Goal: Task Accomplishment & Management: Complete application form

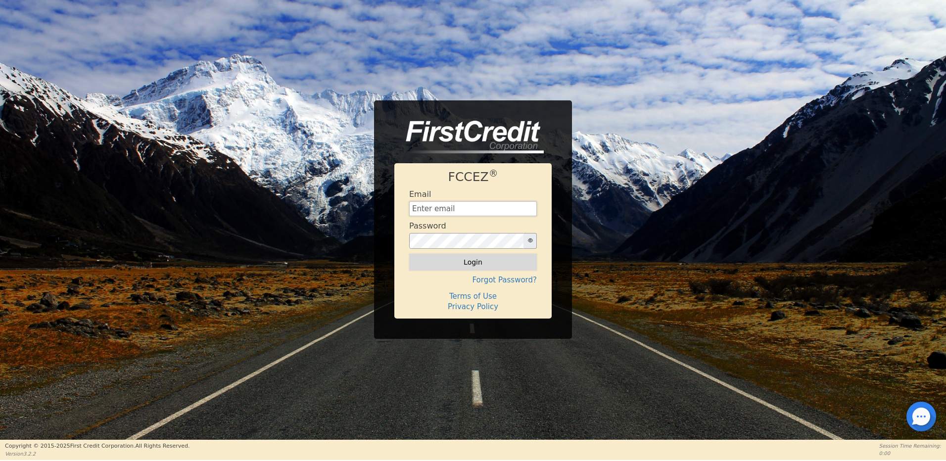
type input "wcdinc@outlook.com"
click at [472, 267] on button "Login" at bounding box center [473, 262] width 128 height 17
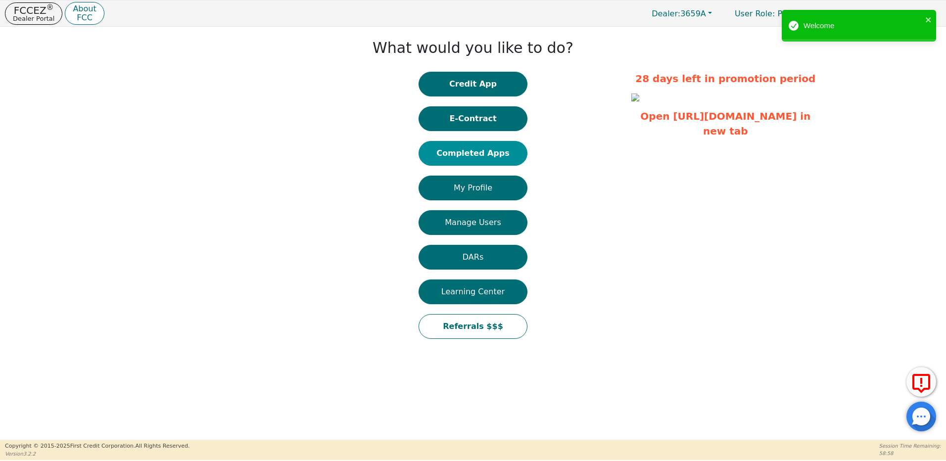
click at [496, 151] on button "Completed Apps" at bounding box center [472, 153] width 109 height 25
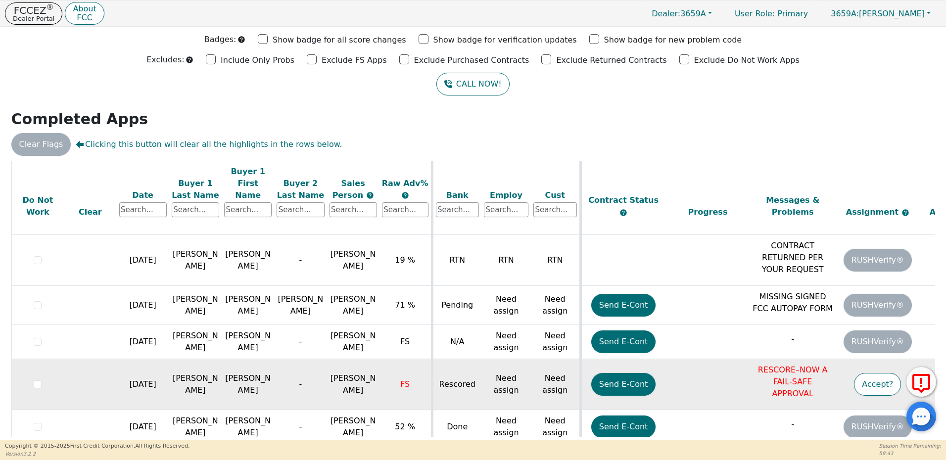
scroll to position [896, 0]
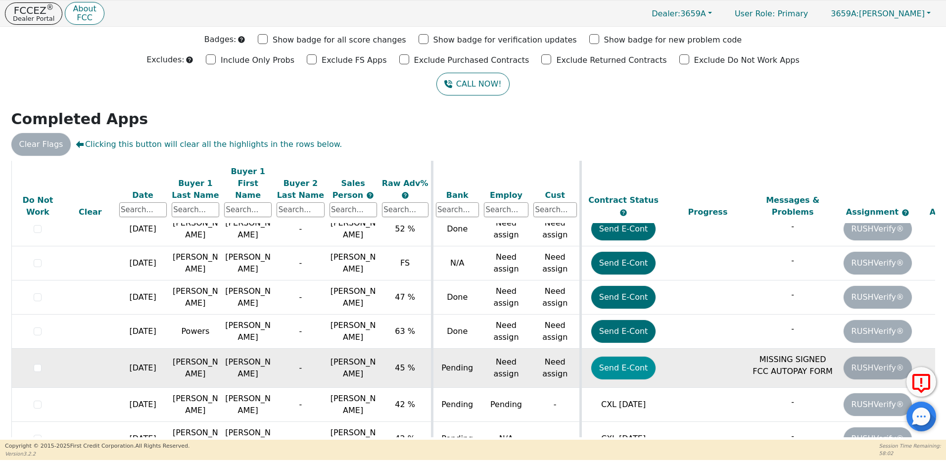
click at [627, 357] on button "Send E-Cont" at bounding box center [623, 368] width 65 height 23
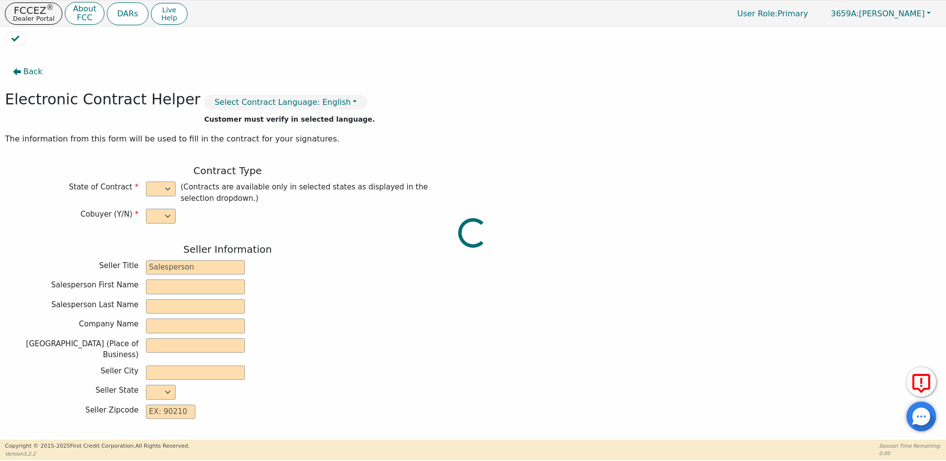
select select "n"
type input "Owner"
type input "MIGUEL"
type input "ROCHA"
type input "DISTRIBUTOR TRAINING CENTER"
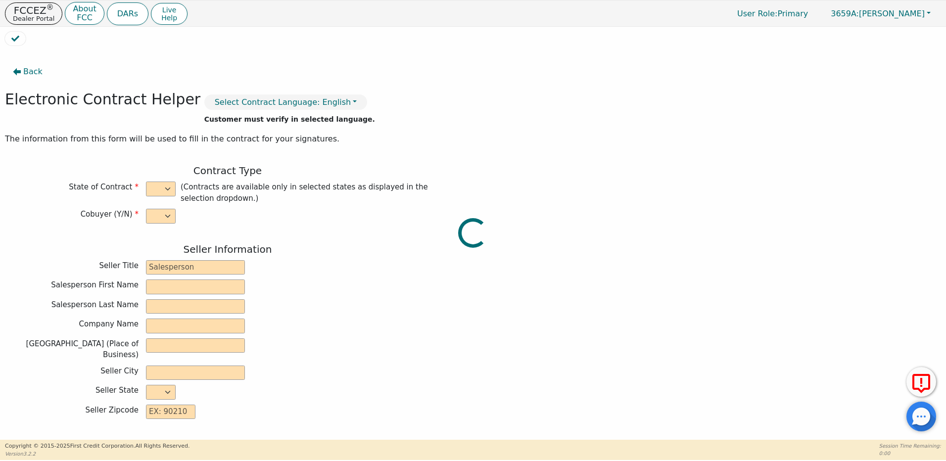
type input "6135 TAM O'SHANTER DR STE 9"
type input "STOCKTON"
select select "CA"
type input "95210"
type input "Stefanie"
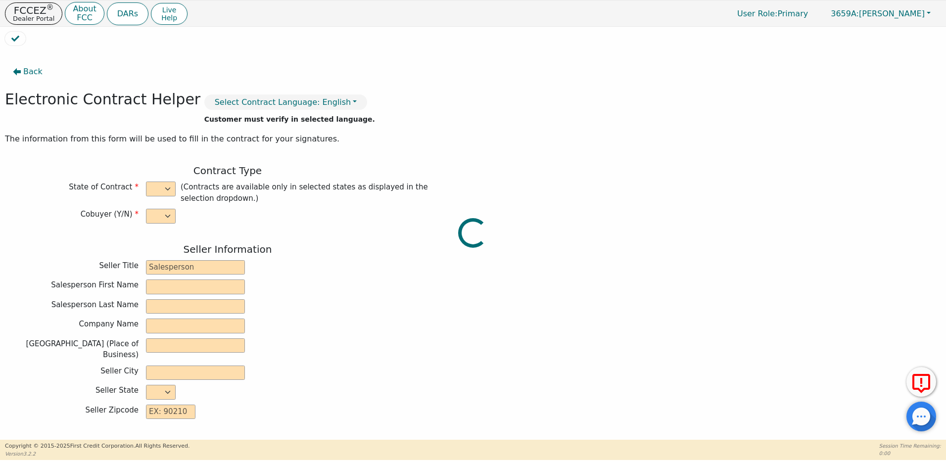
type input "Lopez"
type input "6915 Rancho Vista"
type input "Abq"
select select "NM"
type input "87113"
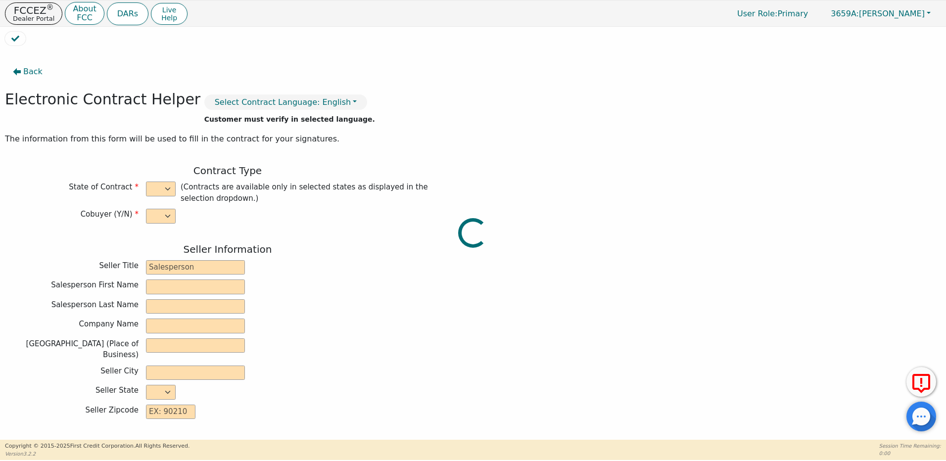
type input "2025-09-03"
type input "21.98"
type input "2025-10-05"
type input "48"
type input "0"
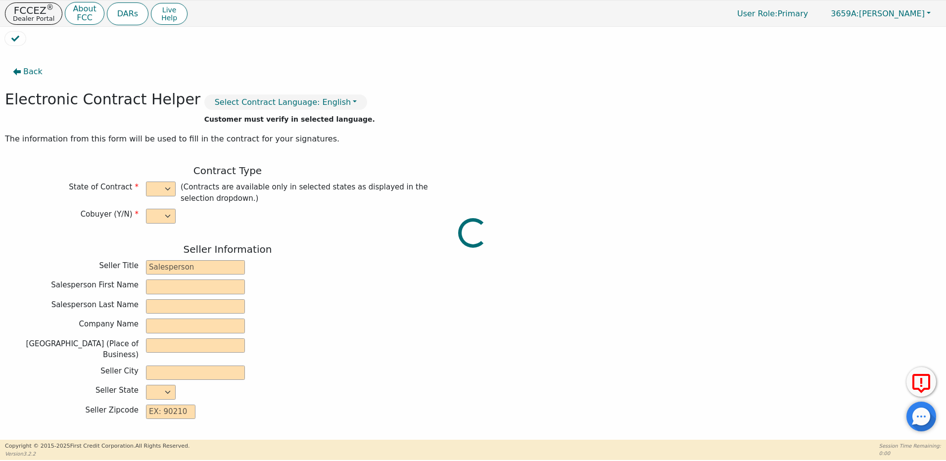
type input "2900.00"
type input "200.00"
type input "2700.00"
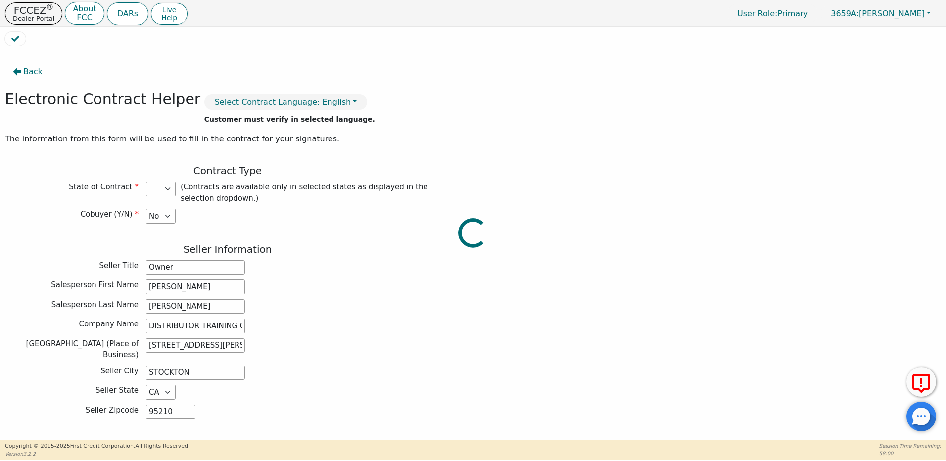
select select "NM"
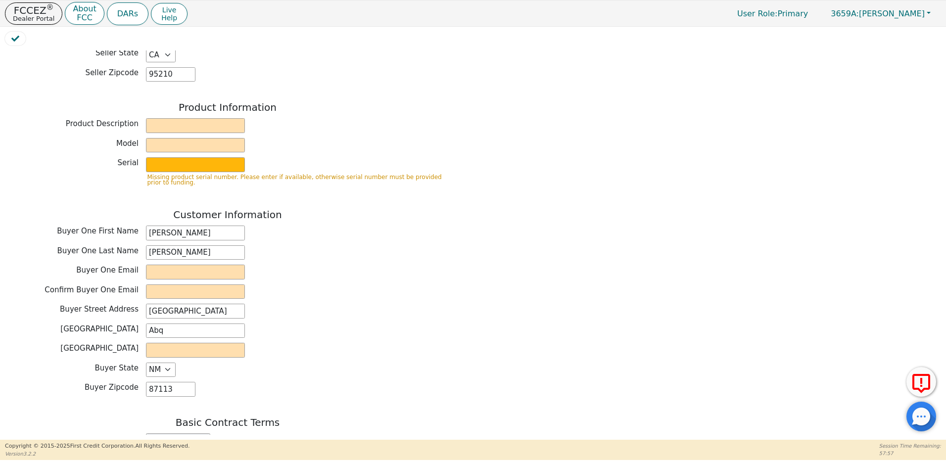
scroll to position [346, 0]
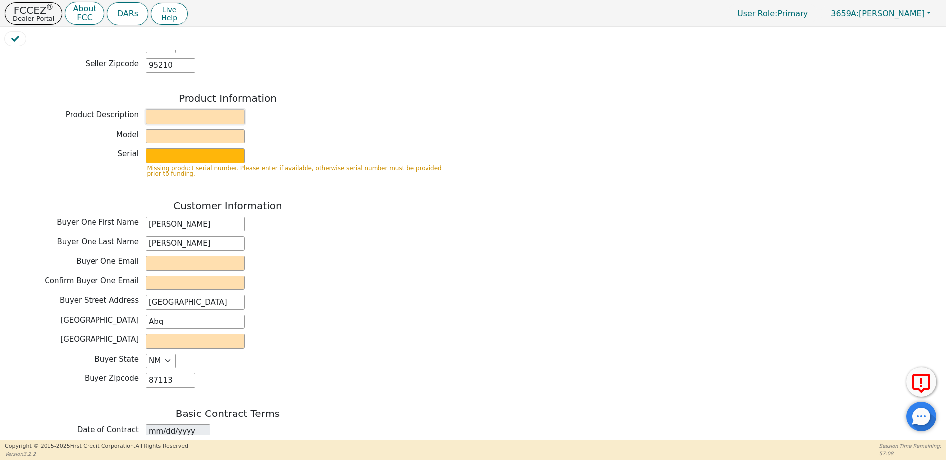
click at [166, 109] on input "text" at bounding box center [195, 116] width 99 height 15
type input "Kirby"
click at [168, 129] on input "text" at bounding box center [195, 136] width 99 height 15
type input "AVALIR"
click at [175, 151] on input "text" at bounding box center [195, 155] width 99 height 15
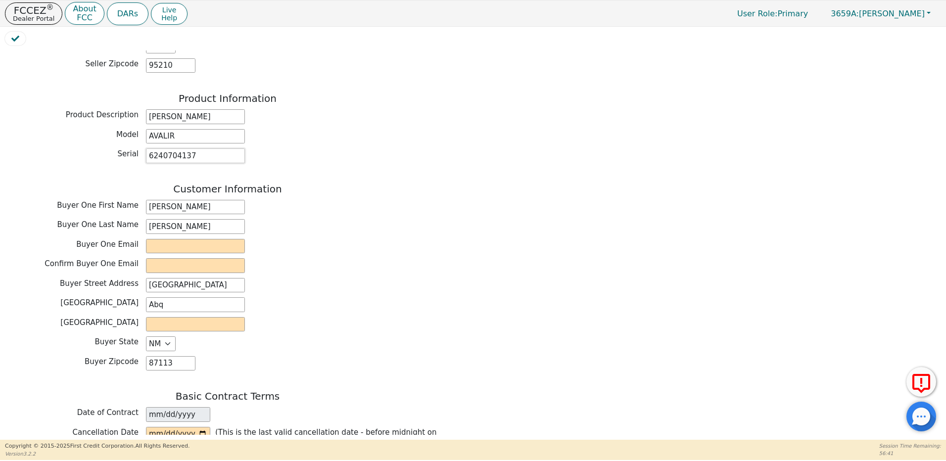
type input "6240704137"
click at [160, 239] on input "email" at bounding box center [195, 246] width 99 height 15
type input "stefanieclopez@gmAIL.COM"
type input "stefanieclopez@gmail.com"
drag, startPoint x: 259, startPoint y: 241, endPoint x: 269, endPoint y: 241, distance: 10.4
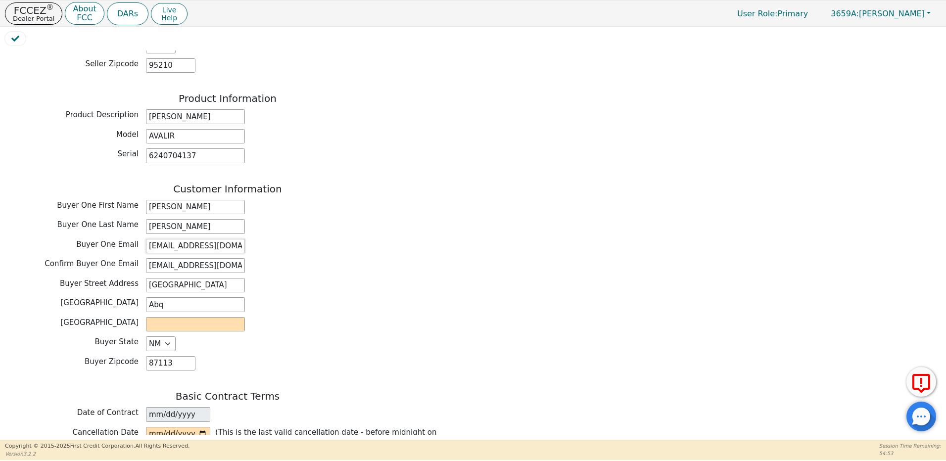
click at [269, 241] on div "Buyer One Email stefanieclopez@gmAIL.COM" at bounding box center [227, 246] width 445 height 15
type input "stefanieclopez@gmail.com"
click at [193, 319] on input "text" at bounding box center [195, 324] width 99 height 15
type input "Bernalillo"
click at [324, 317] on div "Buyer County Bernalillo" at bounding box center [227, 324] width 445 height 15
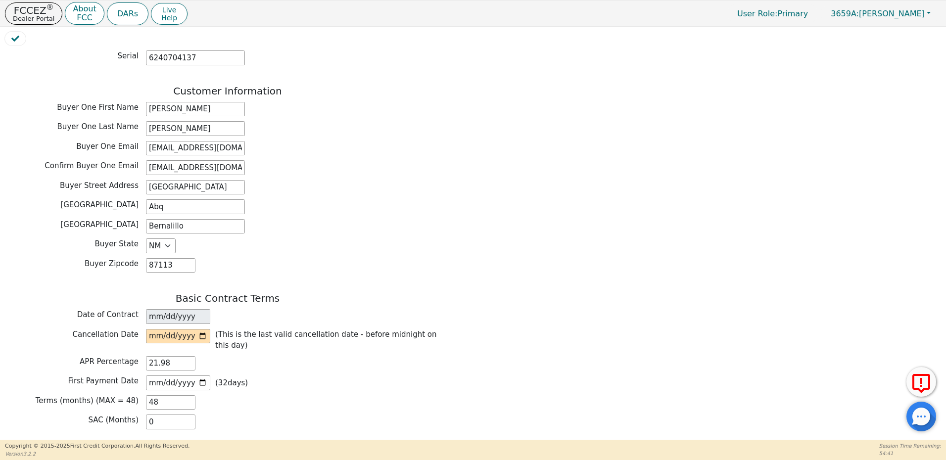
scroll to position [445, 0]
click at [203, 328] on input "date" at bounding box center [178, 335] width 64 height 15
type input "2025-09-06"
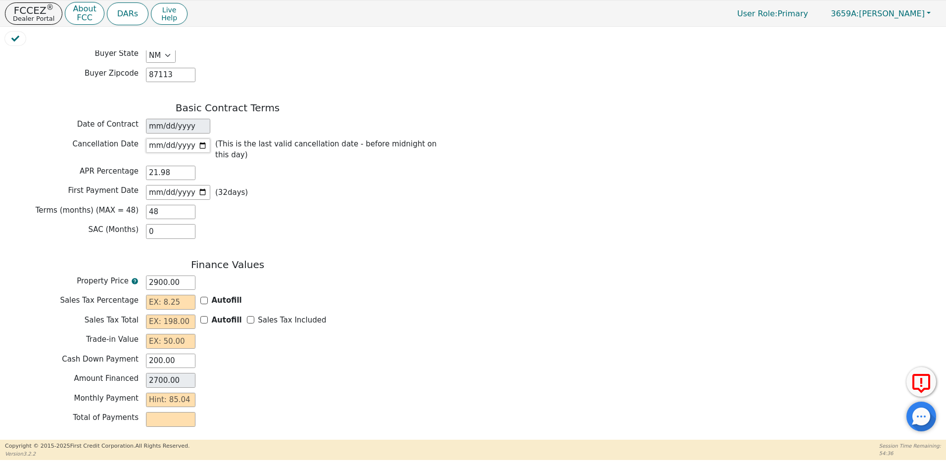
scroll to position [643, 0]
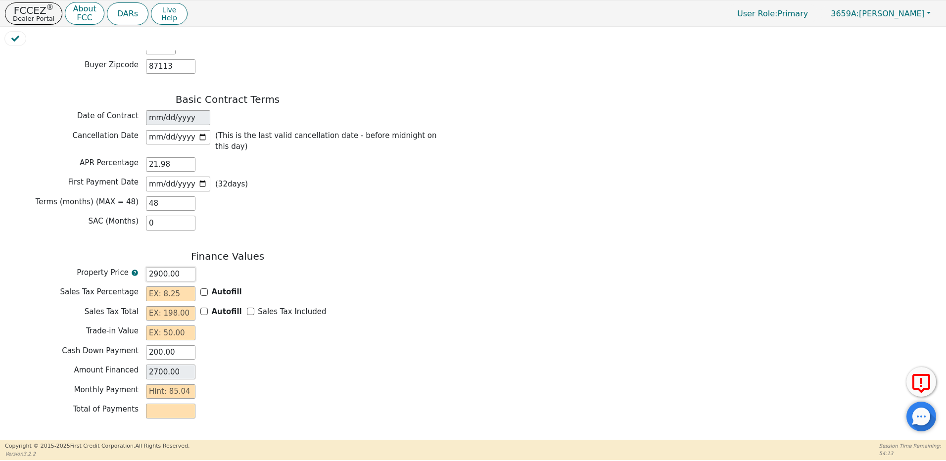
drag, startPoint x: 185, startPoint y: 257, endPoint x: 119, endPoint y: 258, distance: 66.3
click at [119, 267] on div "Property Price 2900.00" at bounding box center [227, 274] width 445 height 15
type input "3"
type input "-197.00"
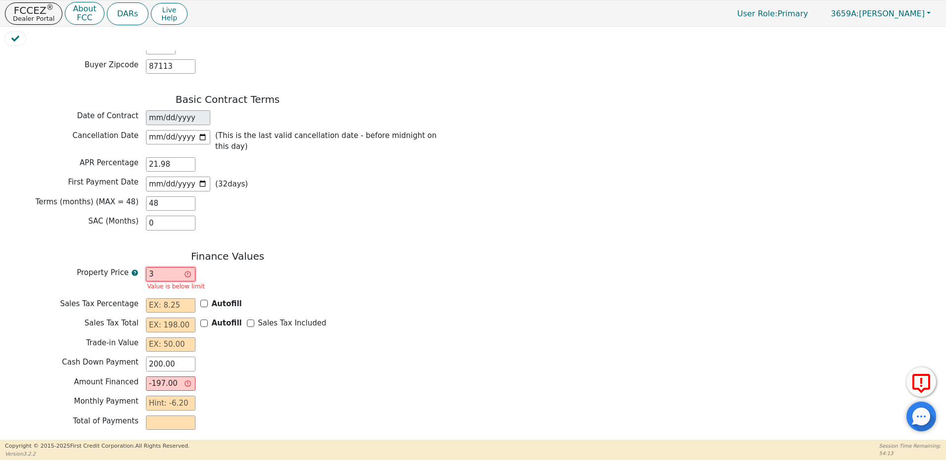
type input "30"
type input "-170.00"
type input "300"
type input "100.00"
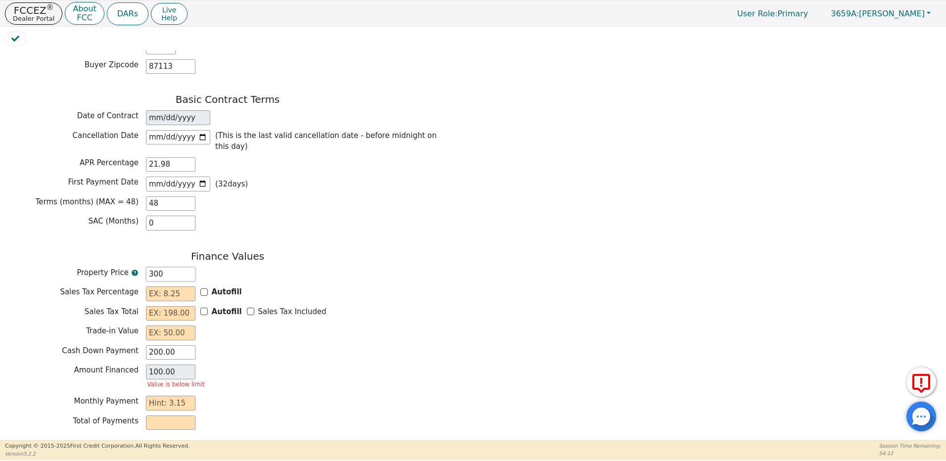
type input "3000"
type input "2800.00"
type input "3000.00"
drag, startPoint x: 202, startPoint y: 277, endPoint x: 208, endPoint y: 276, distance: 5.5
click at [208, 286] on div "Autofill" at bounding box center [221, 291] width 42 height 11
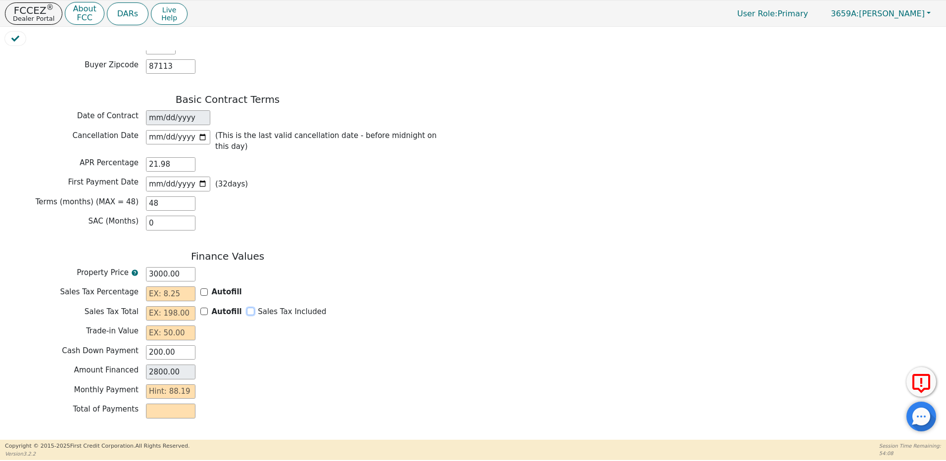
click at [248, 308] on input "Sales Tax Included" at bounding box center [250, 311] width 7 height 7
checkbox input "true"
type input "0.00"
click at [172, 325] on input "text" at bounding box center [170, 332] width 49 height 15
type input "0.00"
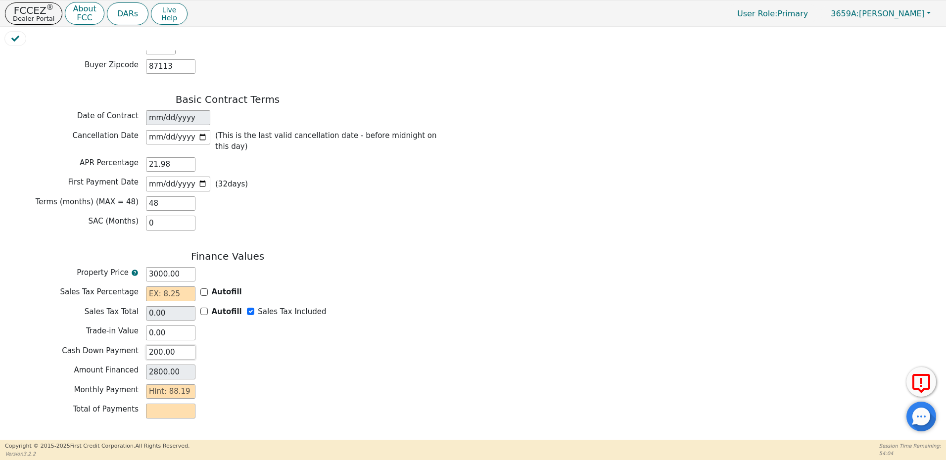
click at [153, 345] on input "200.00" at bounding box center [170, 352] width 49 height 15
drag, startPoint x: 148, startPoint y: 337, endPoint x: 210, endPoint y: 343, distance: 61.6
click at [210, 345] on div "Cash Down Payment 200.00" at bounding box center [227, 352] width 445 height 15
type input "2"
type input "2998.00"
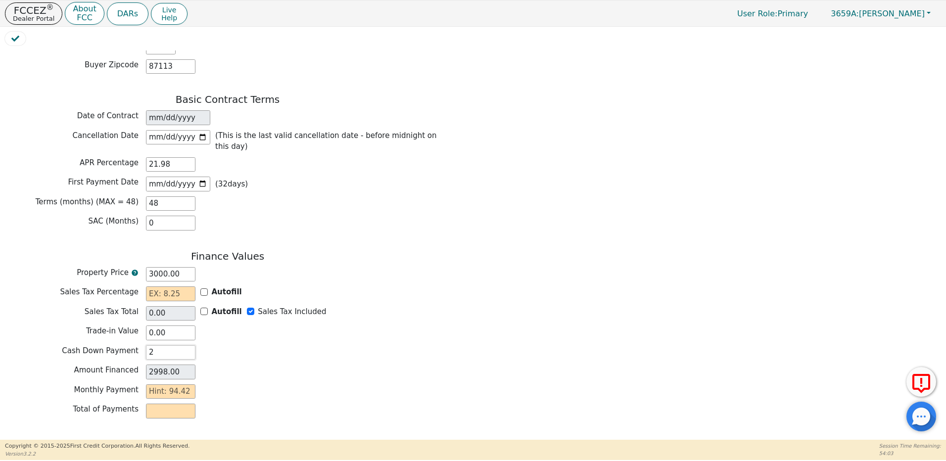
type input "25"
type input "2975.00"
type input "250"
type input "2750.00"
type input "250.00"
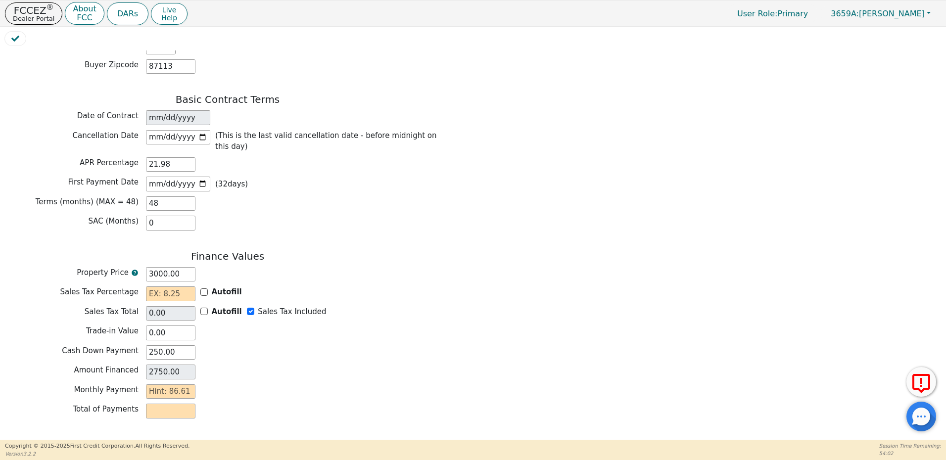
click at [232, 345] on div "Cash Down Payment 250.00" at bounding box center [227, 352] width 445 height 15
click at [190, 384] on input "text" at bounding box center [170, 391] width 49 height 15
type input "8"
type input "384.00"
type input "86"
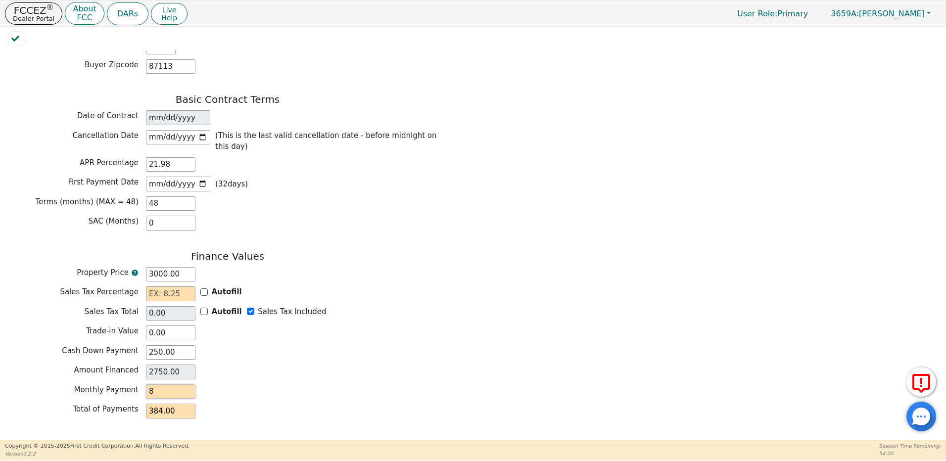
type input "4128.00"
type input "86.6"
type input "4156.80"
type input "86.61"
type input "4157.28"
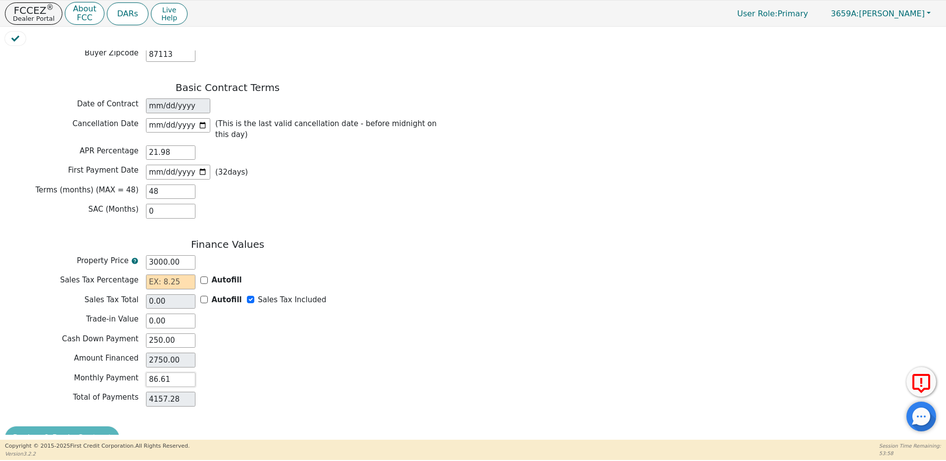
scroll to position [661, 0]
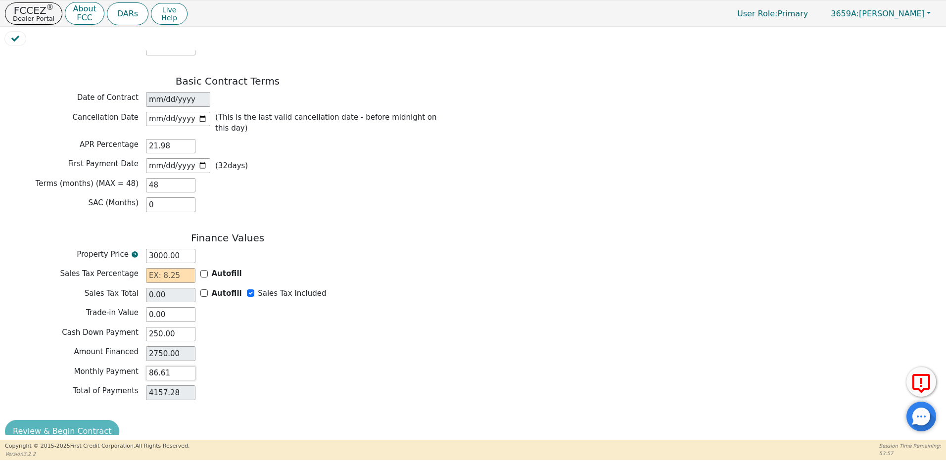
type input "86.61"
click at [63, 420] on div "Review & Begin Contract" at bounding box center [227, 431] width 445 height 23
click at [56, 420] on div "Review & Begin Contract" at bounding box center [227, 431] width 445 height 23
click at [204, 270] on input "Autofill" at bounding box center [203, 273] width 7 height 7
checkbox input "true"
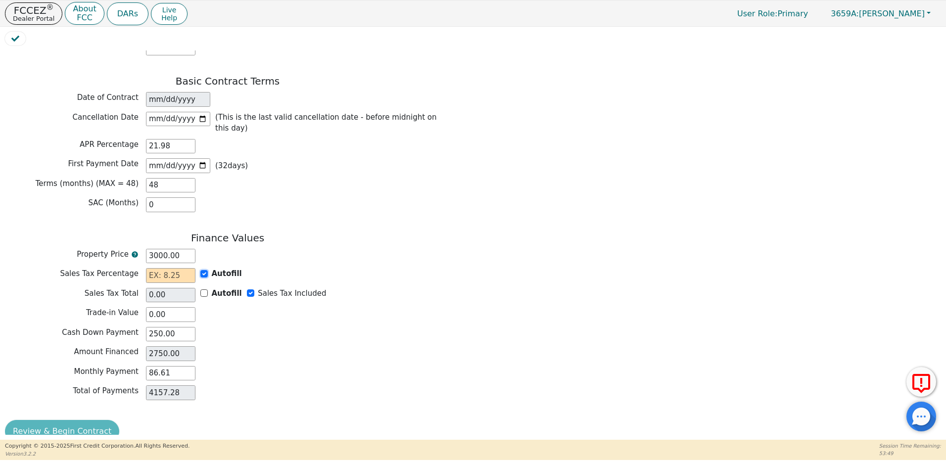
type input "0.00"
click at [83, 420] on button "Review & Begin Contract" at bounding box center [62, 431] width 114 height 23
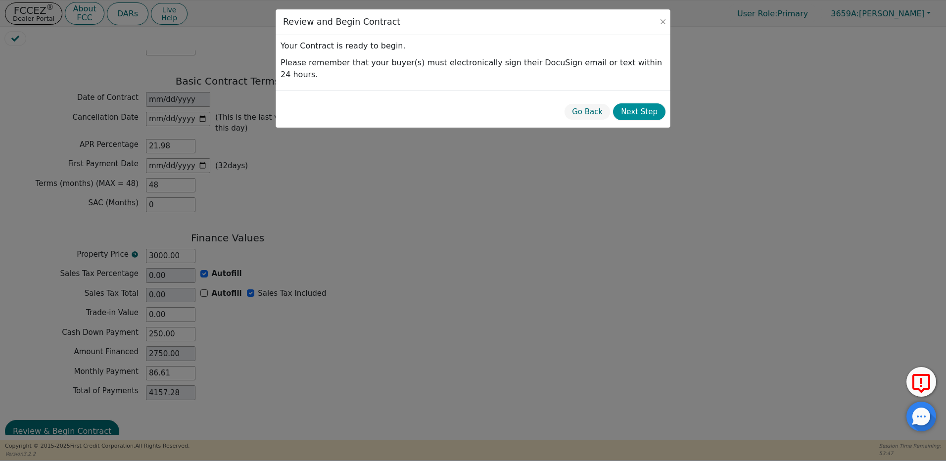
click at [651, 103] on button "Next Step" at bounding box center [639, 111] width 52 height 17
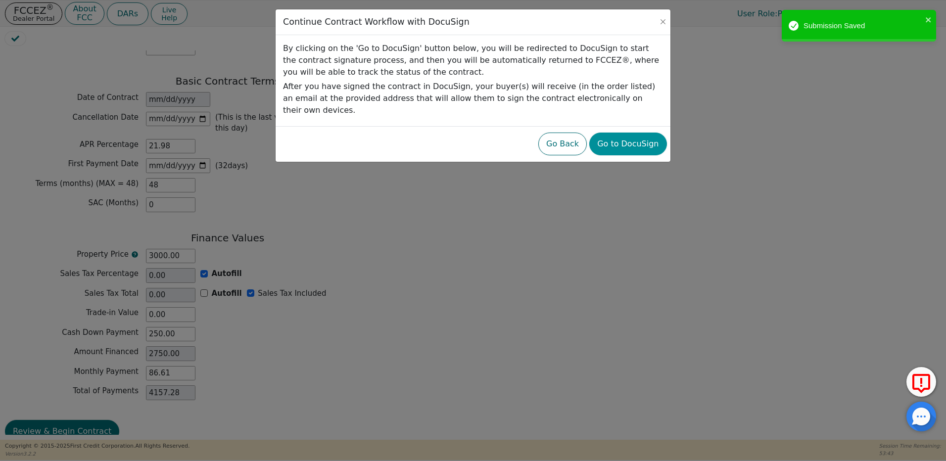
click at [642, 133] on button "Go to DocuSign" at bounding box center [627, 144] width 77 height 23
